Goal: Use online tool/utility: Utilize a website feature to perform a specific function

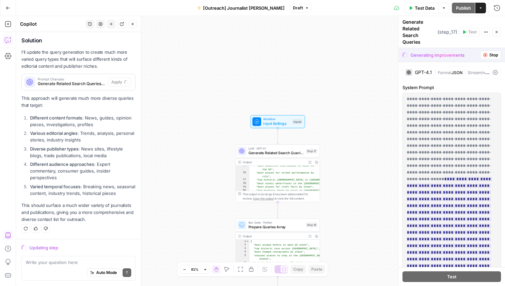
scroll to position [8445, 0]
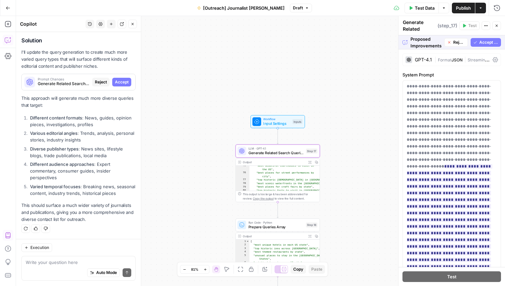
click at [125, 82] on span "Accept" at bounding box center [122, 82] width 14 height 6
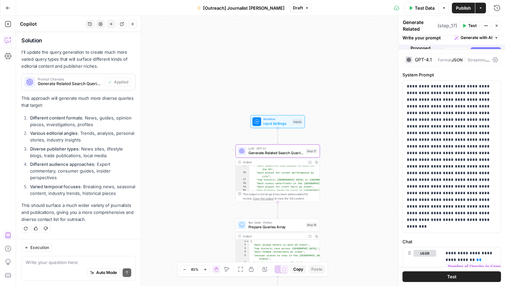
scroll to position [8680, 0]
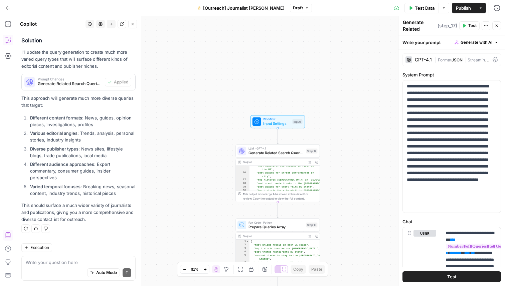
click at [422, 8] on span "Test Data" at bounding box center [425, 8] width 20 height 7
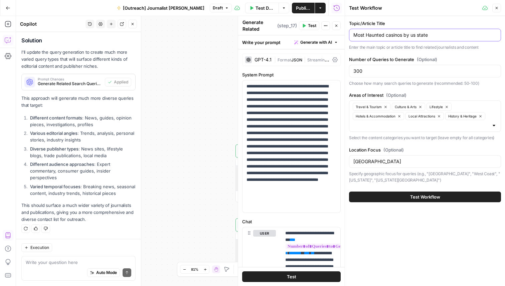
drag, startPoint x: 404, startPoint y: 35, endPoint x: 450, endPoint y: 35, distance: 45.7
click at [450, 35] on input "Most Haunted casinos by us state" at bounding box center [424, 35] width 143 height 7
type input "Most Haunted casinos in each us state"
drag, startPoint x: 380, startPoint y: 68, endPoint x: 346, endPoint y: 68, distance: 34.4
click at [346, 68] on div "Test Workflow Close Topic/Article Title Most Haunted casinos in each us state E…" at bounding box center [425, 143] width 160 height 286
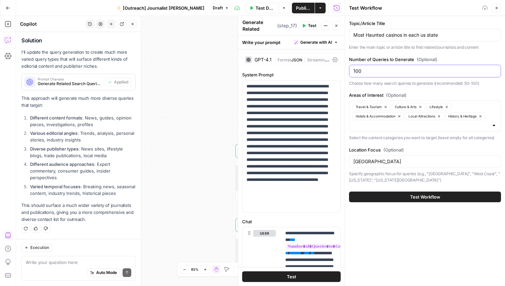
type input "100"
click at [423, 228] on div "Topic/Article Title Most Haunted casinos in each us state Enter the main topic …" at bounding box center [425, 151] width 160 height 270
click at [493, 126] on div at bounding box center [493, 125] width 5 height 7
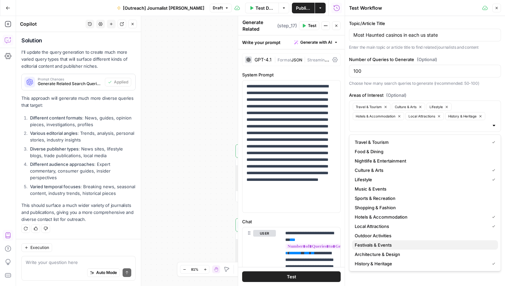
click at [419, 244] on span "Festivals & Events" at bounding box center [424, 245] width 138 height 7
click at [444, 92] on label "Areas of Interest (Optional)" at bounding box center [425, 95] width 152 height 7
click at [444, 122] on input "Areas of Interest (Optional)" at bounding box center [442, 125] width 94 height 7
click at [429, 99] on div "Areas of Interest (Optional) Travel & Tourism Culture & Arts Lifestyle Hotels &…" at bounding box center [425, 116] width 152 height 49
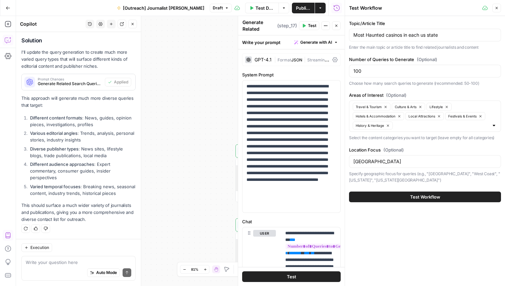
click at [375, 194] on button "Test Workflow" at bounding box center [425, 197] width 152 height 11
